Goal: Task Accomplishment & Management: Manage account settings

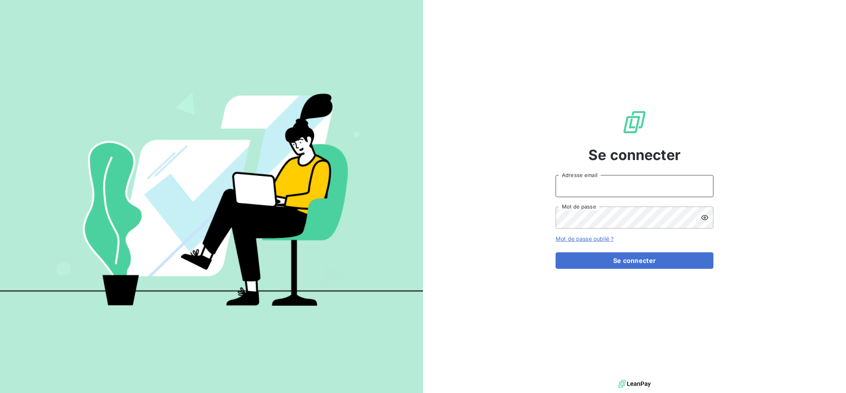
click at [609, 183] on input "Adresse email" at bounding box center [634, 186] width 158 height 22
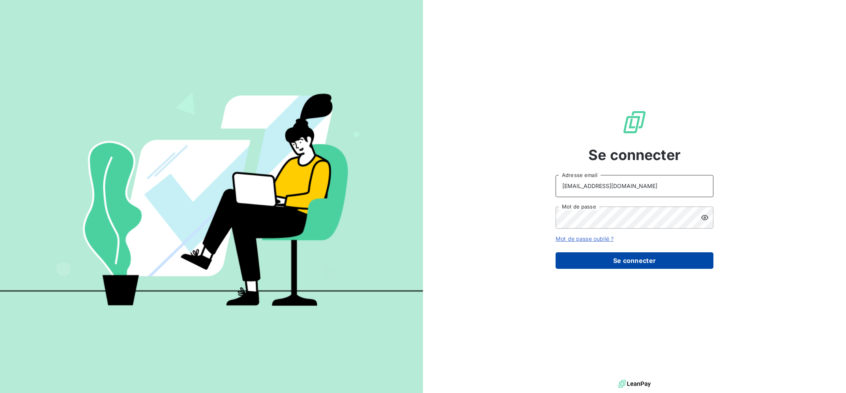
type input "[EMAIL_ADDRESS][DOMAIN_NAME]"
click at [630, 260] on button "Se connecter" at bounding box center [634, 260] width 158 height 17
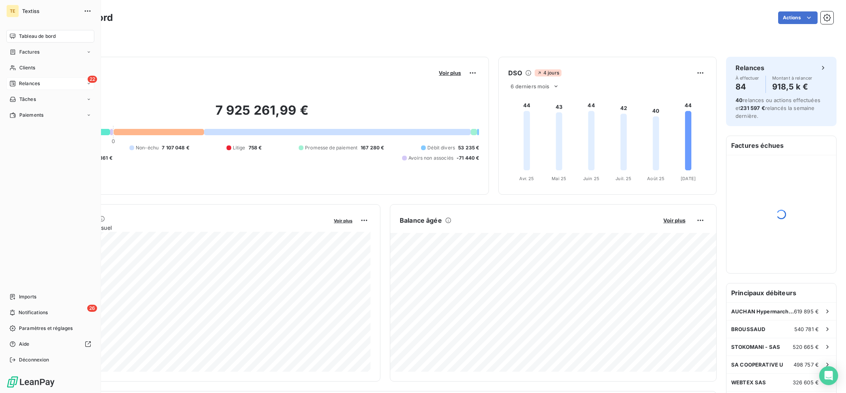
click at [20, 82] on span "Relances" at bounding box center [29, 83] width 21 height 7
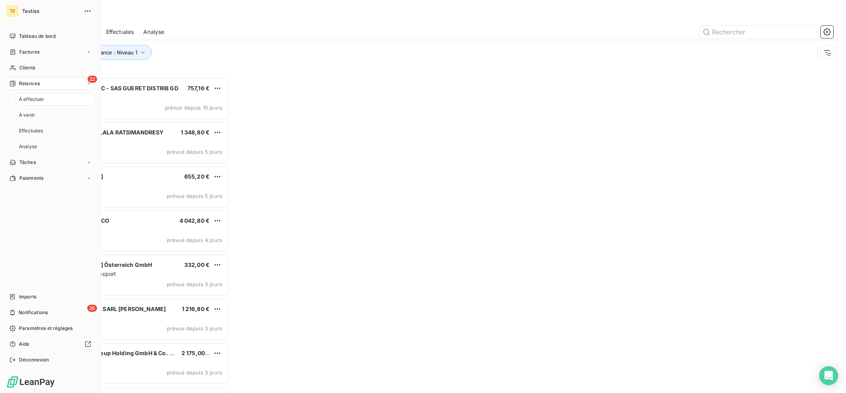
scroll to position [315, 191]
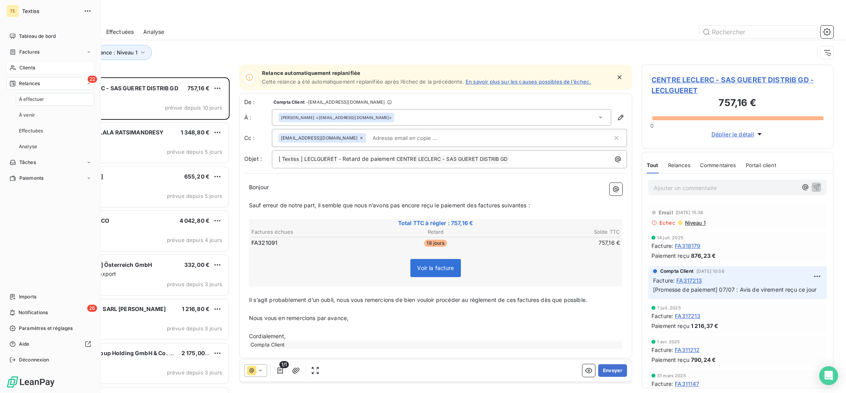
click at [39, 65] on div "Clients" at bounding box center [50, 68] width 88 height 13
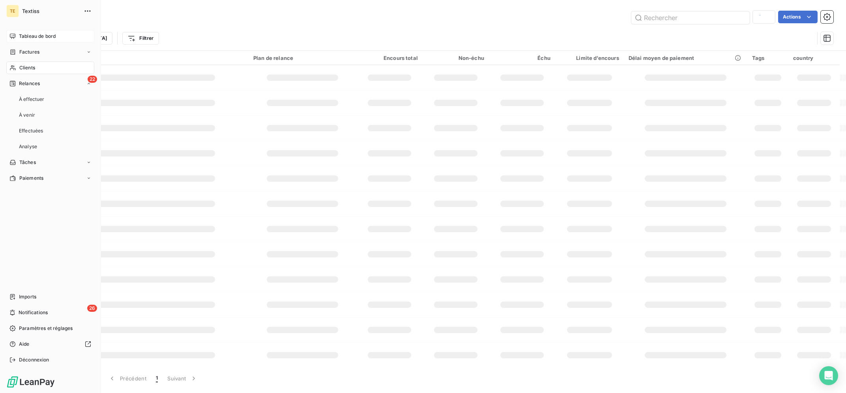
click at [53, 32] on div "Tableau de bord" at bounding box center [50, 36] width 88 height 13
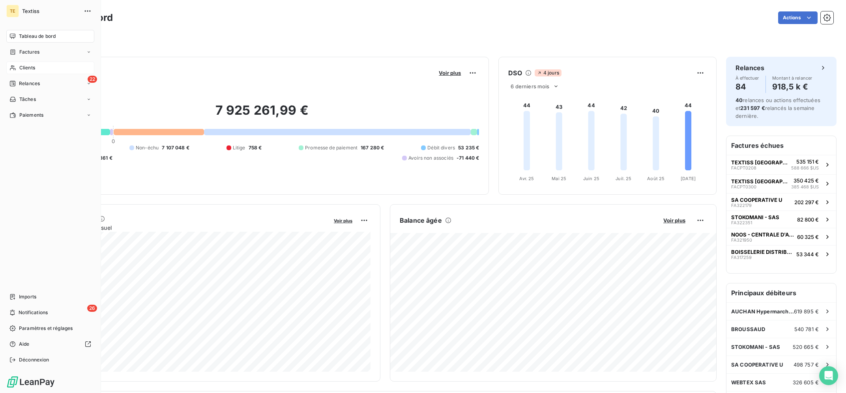
click at [14, 64] on div "Clients" at bounding box center [50, 68] width 88 height 13
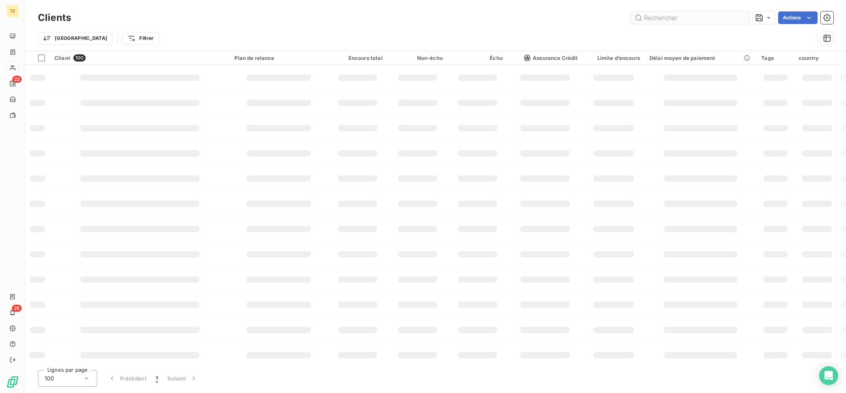
click at [690, 19] on input "text" at bounding box center [690, 17] width 118 height 13
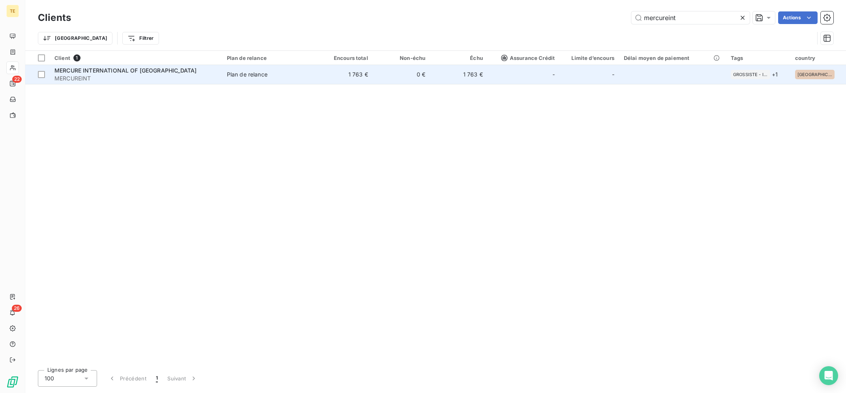
type input "mercureint"
click at [297, 80] on td "Plan de relance" at bounding box center [268, 74] width 93 height 19
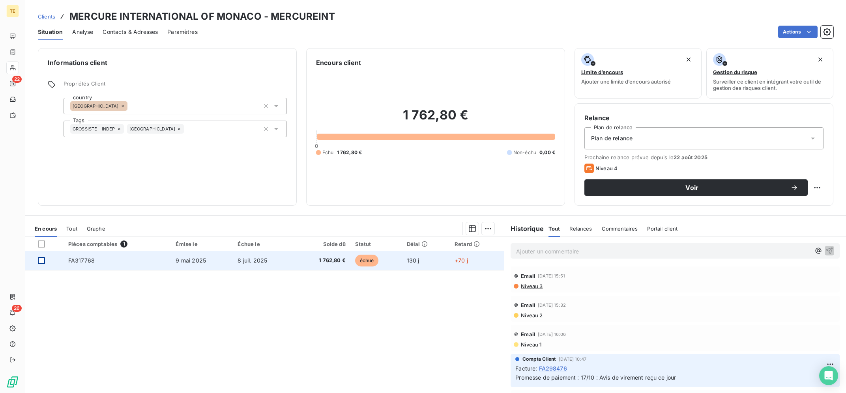
click at [40, 259] on div at bounding box center [41, 260] width 7 height 7
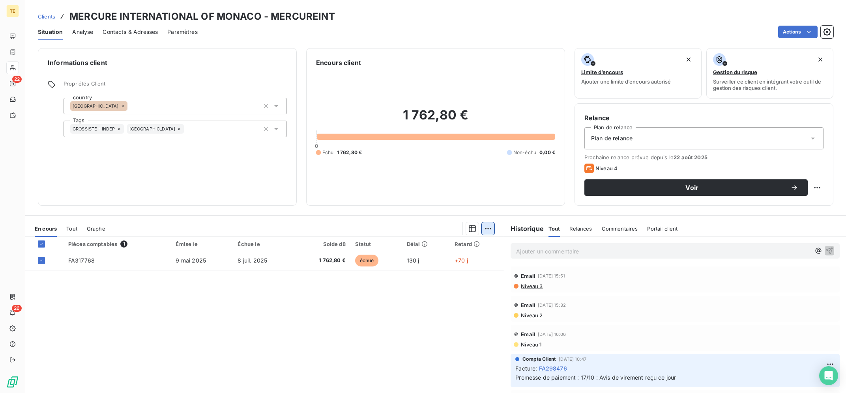
click at [486, 230] on html "TE 22 26 Clients MERCURE INTERNATIONAL OF MONACO - MERCUREINT Situation Analyse…" at bounding box center [423, 196] width 846 height 393
click at [426, 264] on div "Ajouter une promesse de paiement (1 facture)" at bounding box center [420, 260] width 139 height 13
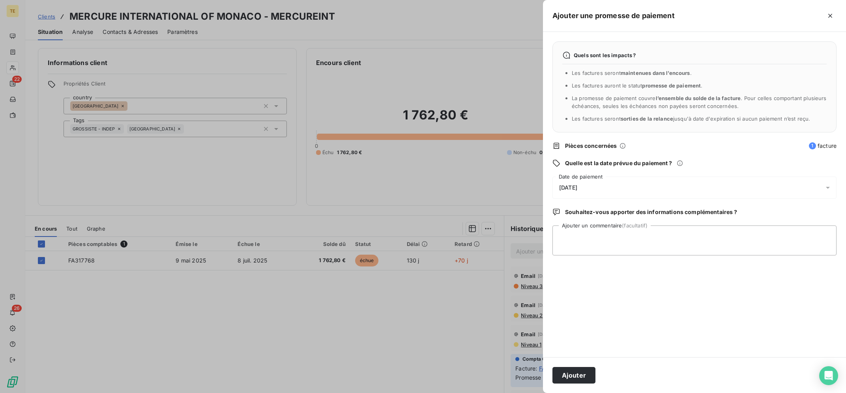
click at [622, 191] on div "[DATE]" at bounding box center [694, 188] width 284 height 22
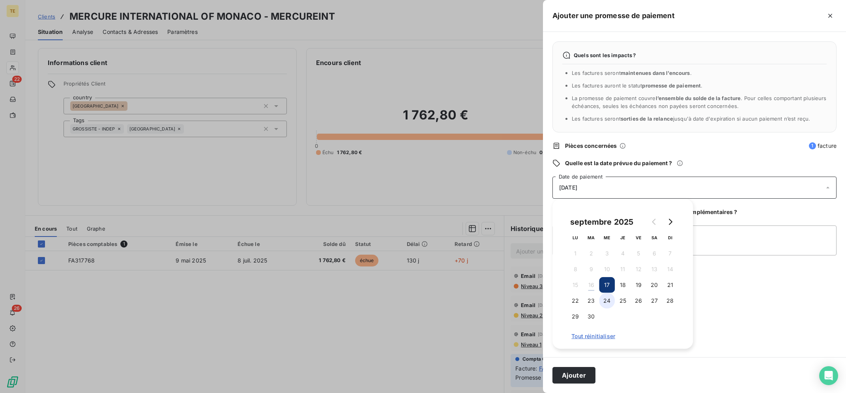
click at [608, 304] on button "24" at bounding box center [607, 301] width 16 height 16
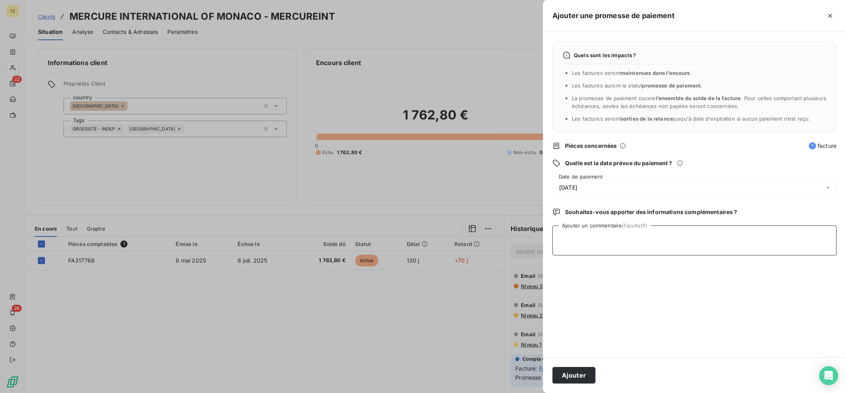
click at [791, 235] on textarea "Ajouter un commentaire (facultatif)" at bounding box center [694, 241] width 284 height 30
type textarea "16/09 : Avis de virement reçu ce jour"
click at [577, 371] on button "Ajouter" at bounding box center [573, 375] width 43 height 17
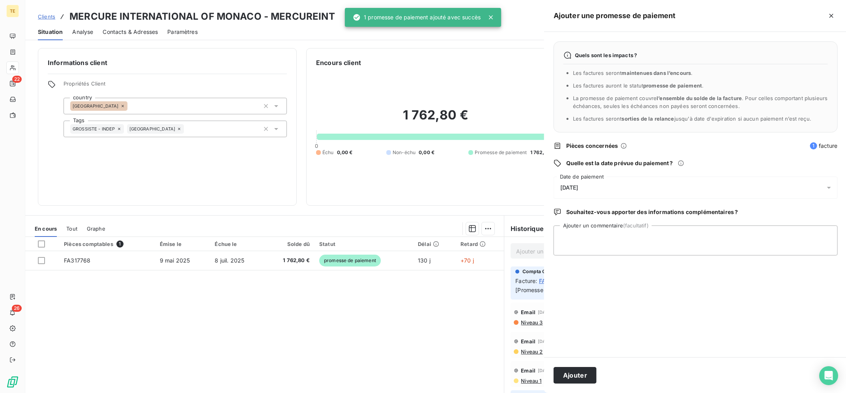
click at [337, 318] on div at bounding box center [423, 196] width 846 height 393
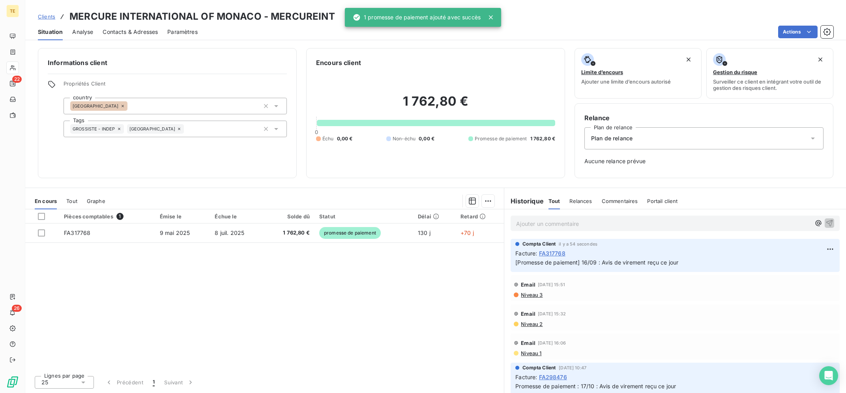
click at [374, 289] on div "Pièces comptables 1 Émise le Échue le Solde dû Statut Délai Retard FA317768 [DA…" at bounding box center [264, 289] width 478 height 160
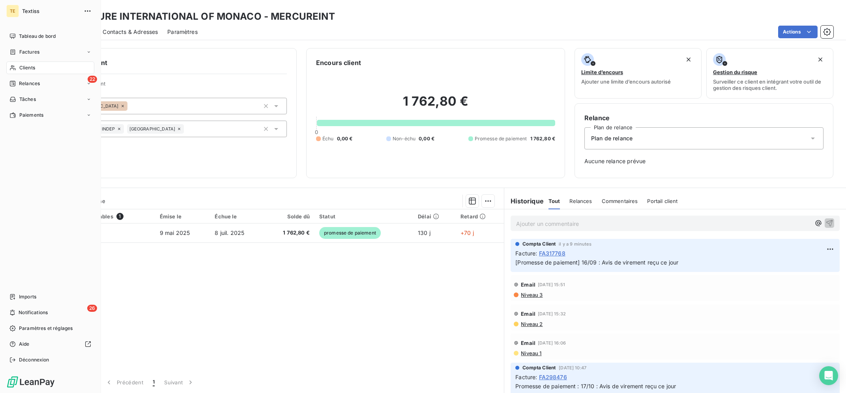
click at [24, 65] on span "Clients" at bounding box center [27, 67] width 16 height 7
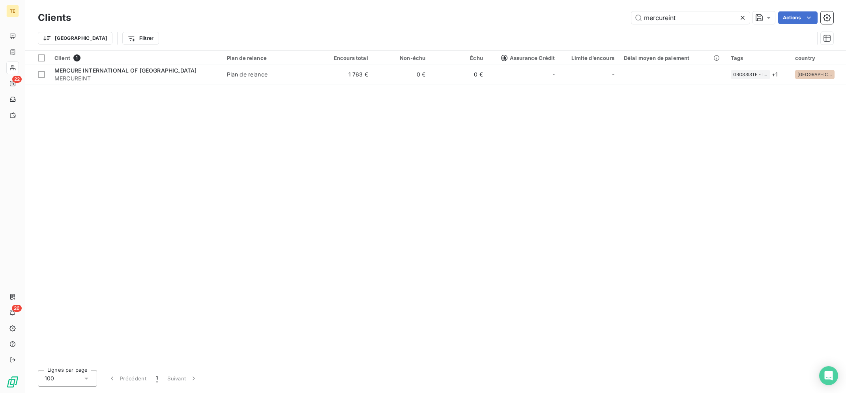
drag, startPoint x: 700, startPoint y: 16, endPoint x: 581, endPoint y: 12, distance: 120.0
click at [631, 14] on input "mercureint" at bounding box center [690, 17] width 118 height 13
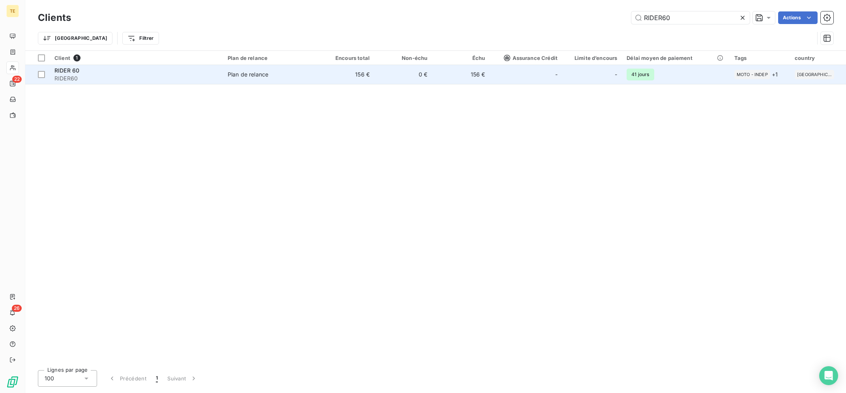
type input "RIDER60"
click at [211, 82] on span "RIDER60" at bounding box center [136, 79] width 164 height 8
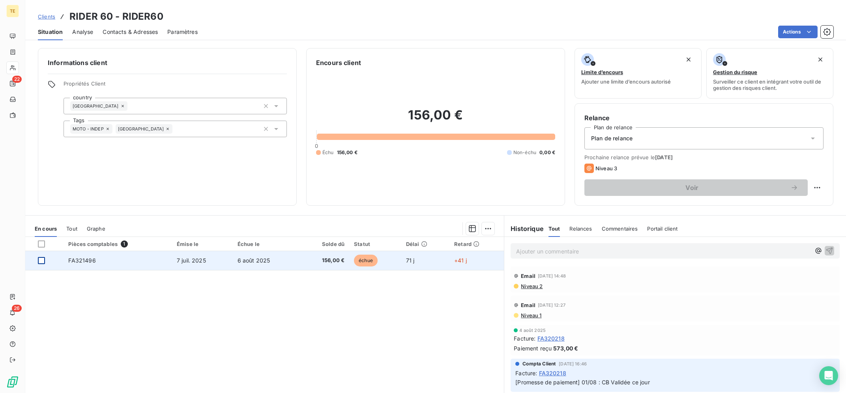
click at [42, 262] on div at bounding box center [41, 260] width 7 height 7
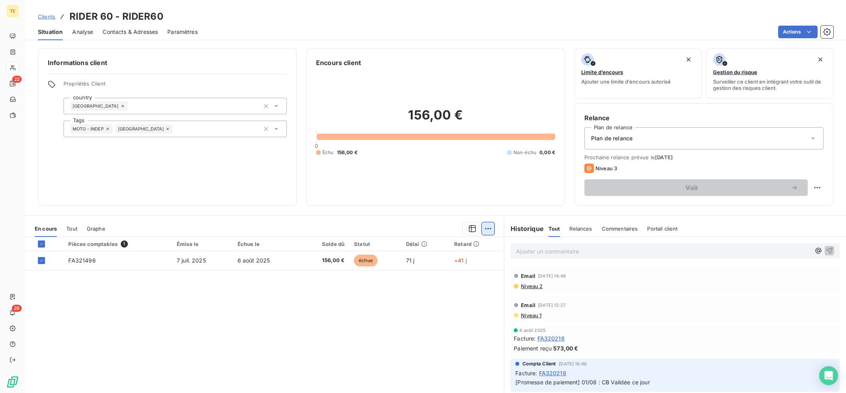
click at [491, 230] on html "TE 22 26 Clients RIDER 60 - RIDER60 Situation Analyse Contacts & Adresses Param…" at bounding box center [423, 196] width 846 height 393
click at [489, 230] on html "TE 22 26 Clients RIDER 60 - RIDER60 Situation Analyse Contacts & Adresses Param…" at bounding box center [423, 196] width 846 height 393
click at [415, 255] on div "Ajouter une promesse de paiement (1 facture)" at bounding box center [420, 260] width 139 height 13
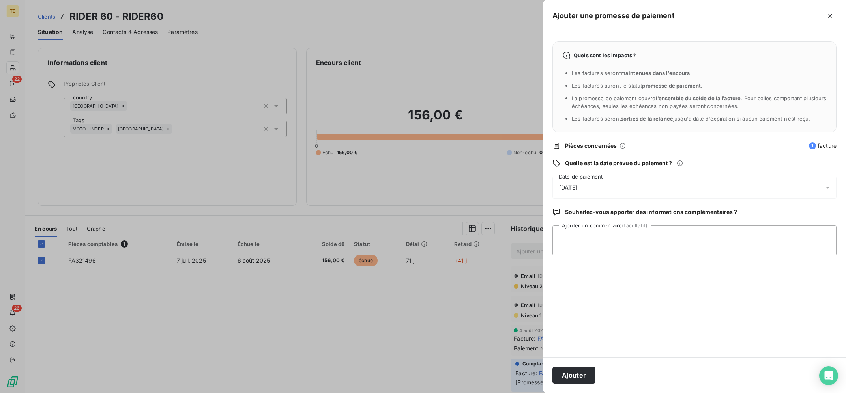
drag, startPoint x: 618, startPoint y: 188, endPoint x: 618, endPoint y: 197, distance: 9.1
click at [618, 188] on div "[DATE]" at bounding box center [694, 188] width 284 height 22
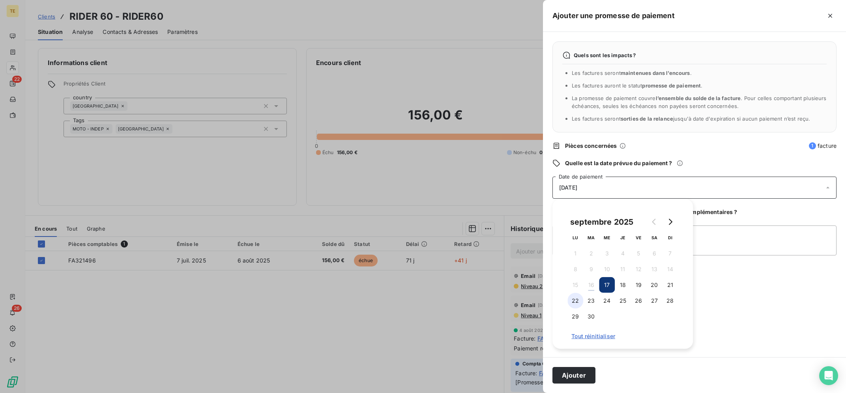
click at [577, 301] on button "22" at bounding box center [575, 301] width 16 height 16
click at [745, 237] on textarea "Ajouter un commentaire (facultatif)" at bounding box center [694, 241] width 284 height 30
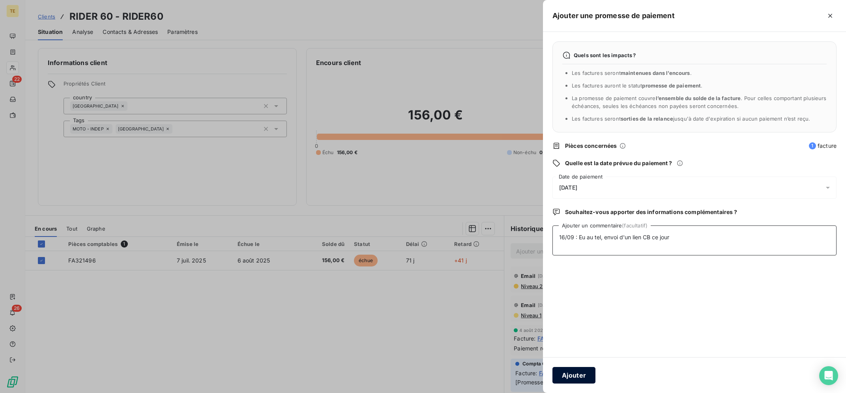
type textarea "16/09 : Eu au tel, envoi d'un lien CB ce jour"
click at [589, 373] on button "Ajouter" at bounding box center [573, 375] width 43 height 17
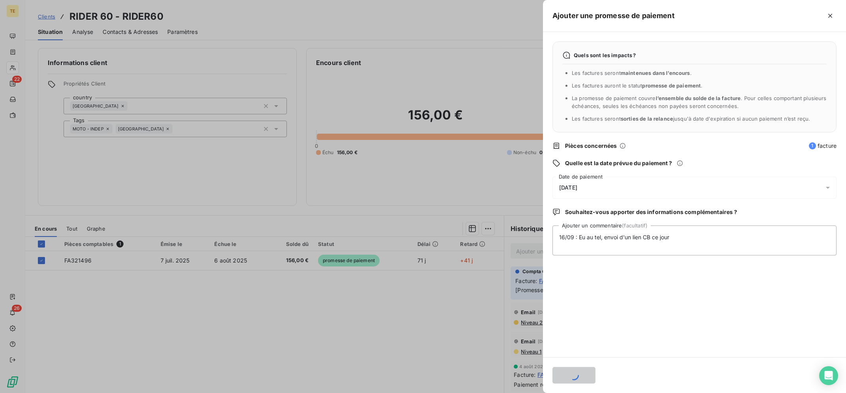
click at [410, 367] on div at bounding box center [423, 196] width 846 height 393
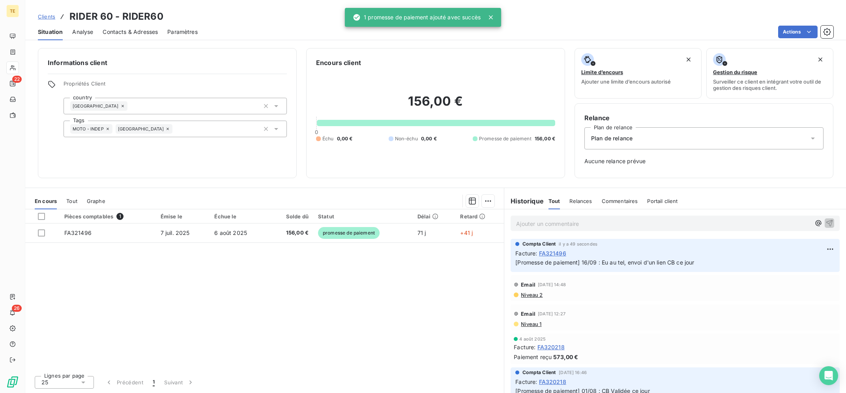
click at [414, 287] on div "Pièces comptables 1 Émise le Échue le Solde dû Statut Délai Retard FA321496 [DA…" at bounding box center [264, 289] width 478 height 160
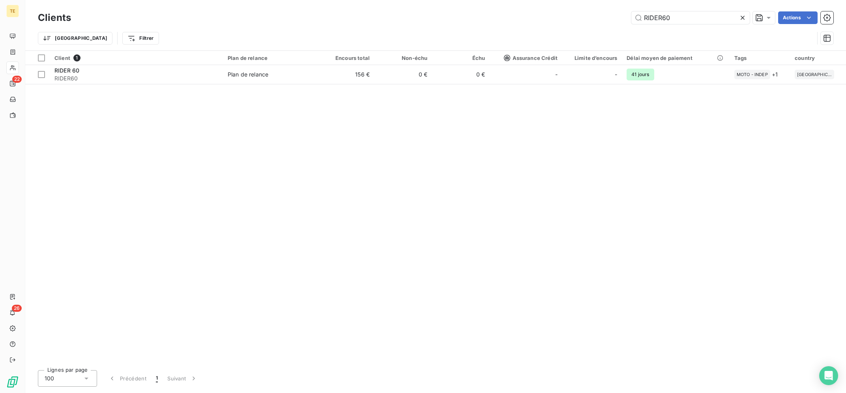
drag, startPoint x: 692, startPoint y: 12, endPoint x: 588, endPoint y: 20, distance: 103.7
click at [631, 20] on input "RIDER60" at bounding box center [690, 17] width 118 height 13
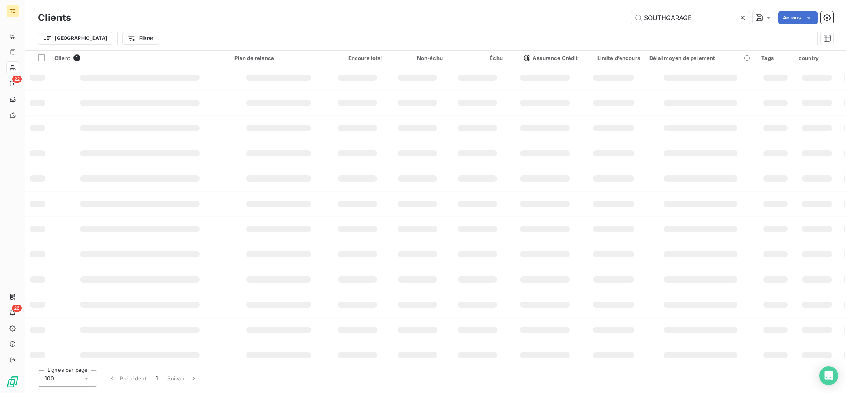
type input "SOUTHGARAGE"
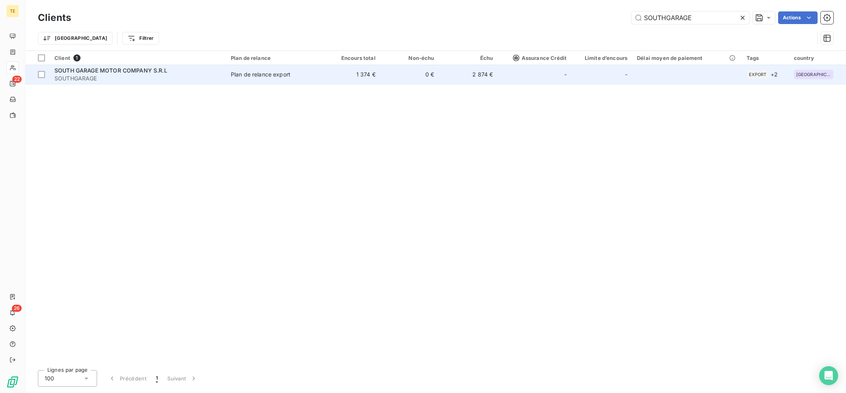
click at [317, 76] on span "Plan de relance export" at bounding box center [274, 75] width 86 height 8
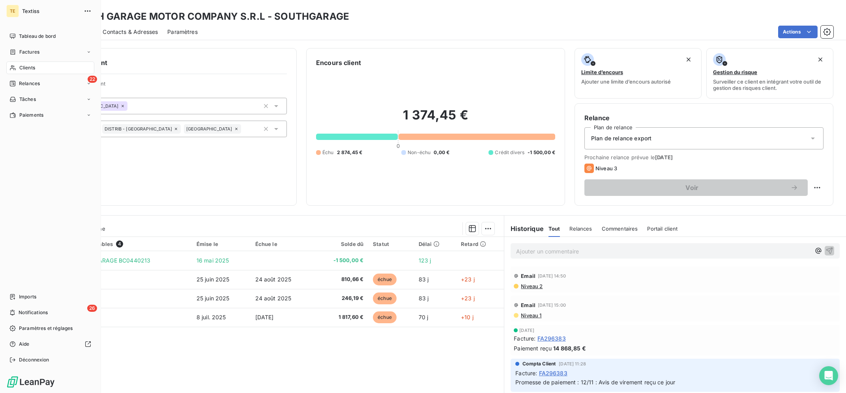
click at [17, 71] on div "Clients" at bounding box center [50, 68] width 88 height 13
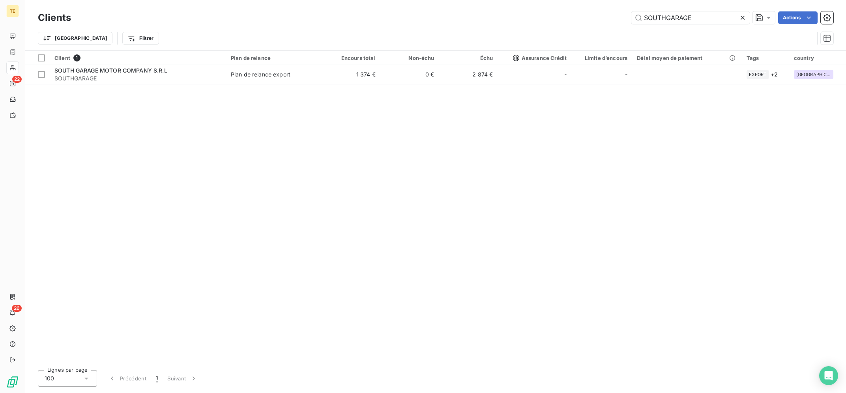
drag, startPoint x: 707, startPoint y: 11, endPoint x: 611, endPoint y: 15, distance: 96.7
click at [611, 15] on div "Clients SOUTHGARAGE Actions" at bounding box center [435, 17] width 795 height 17
drag, startPoint x: 588, startPoint y: 19, endPoint x: 556, endPoint y: 19, distance: 32.3
click at [631, 19] on input "SOUTHGARAGE" at bounding box center [690, 17] width 118 height 13
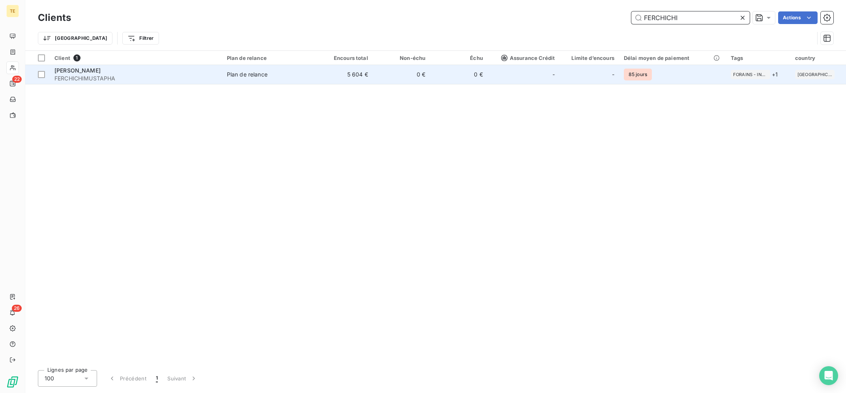
type input "FERCHICHI"
click at [222, 78] on td "FERCHICHI MUSTAPHA FERCHICHIMUSTAPHA" at bounding box center [136, 74] width 172 height 19
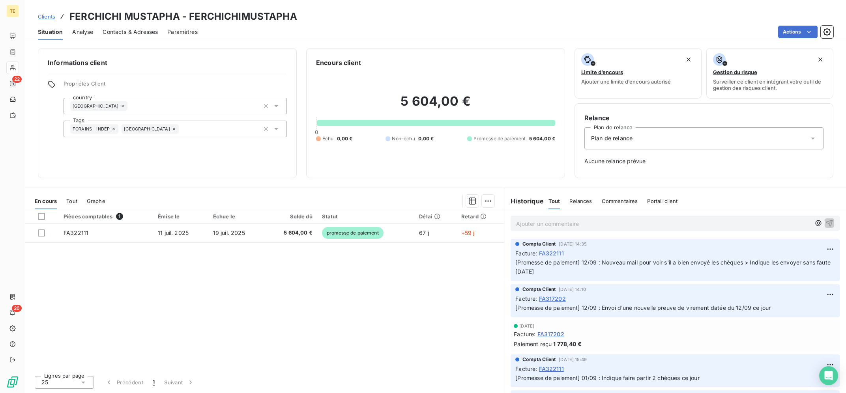
click at [354, 318] on div "Pièces comptables 1 Émise le Échue le Solde dû Statut Délai Retard FA322111 [DA…" at bounding box center [264, 289] width 478 height 160
click at [612, 229] on p "Ajouter un commentaire ﻿" at bounding box center [663, 224] width 294 height 10
click at [633, 224] on p "Ajouter un commentaire ﻿" at bounding box center [663, 224] width 294 height 10
click at [640, 220] on p "Ajouter un commentaire ﻿" at bounding box center [663, 224] width 294 height 10
